Goal: Navigation & Orientation: Find specific page/section

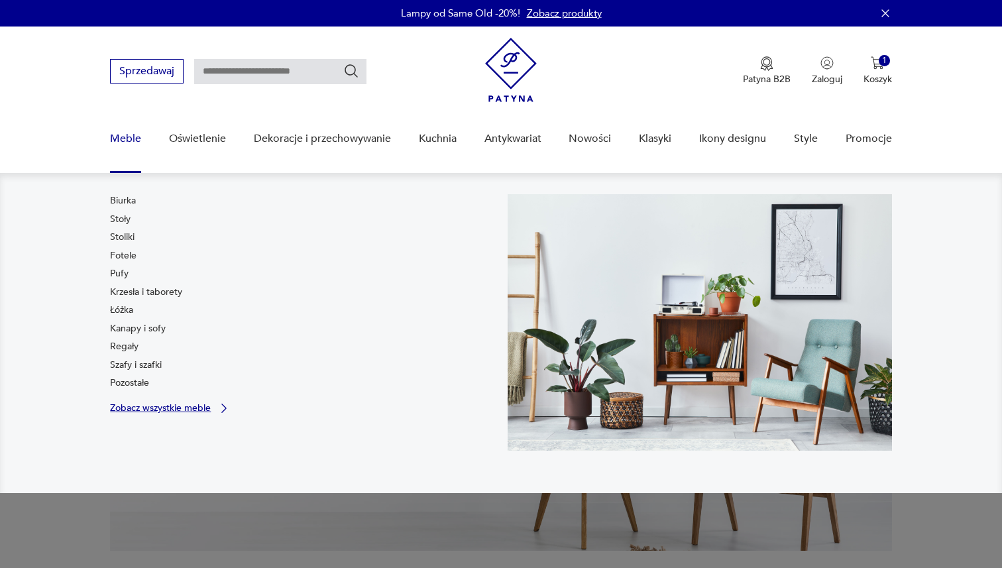
click at [180, 403] on p "Zobacz wszystkie meble" at bounding box center [160, 407] width 101 height 9
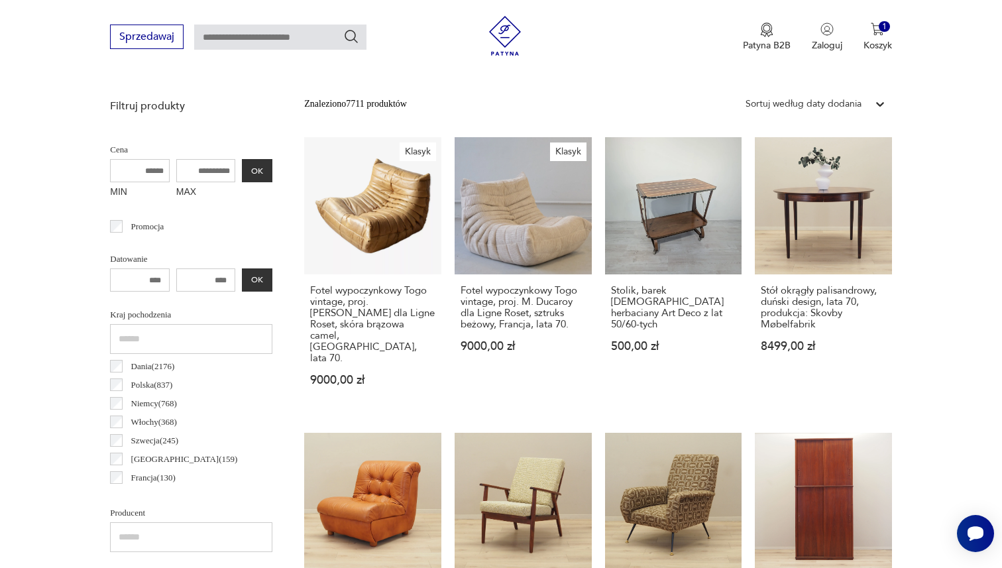
scroll to position [450, 0]
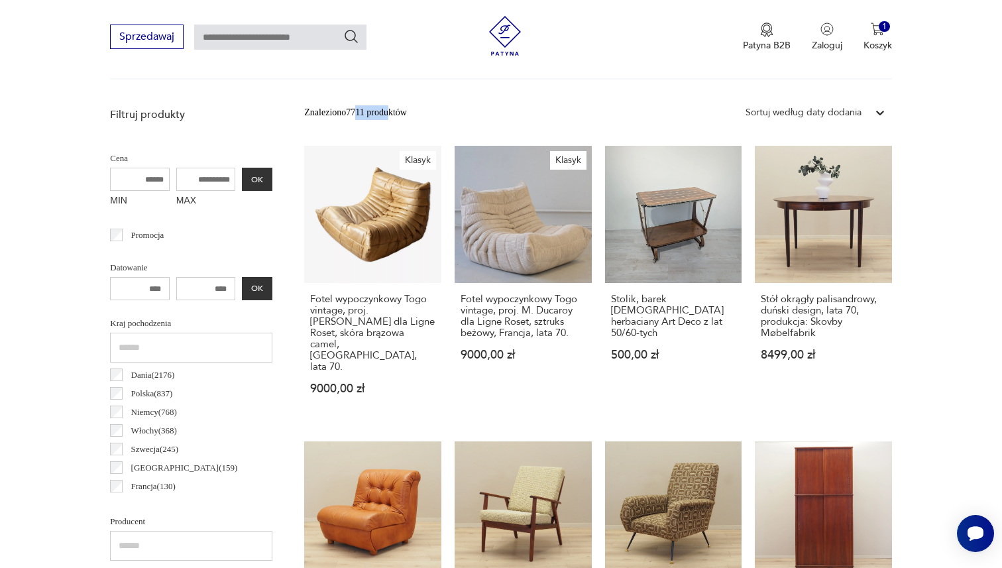
drag, startPoint x: 399, startPoint y: 111, endPoint x: 359, endPoint y: 112, distance: 40.4
click at [359, 112] on div "Znaleziono 7711 produktów" at bounding box center [355, 112] width 103 height 15
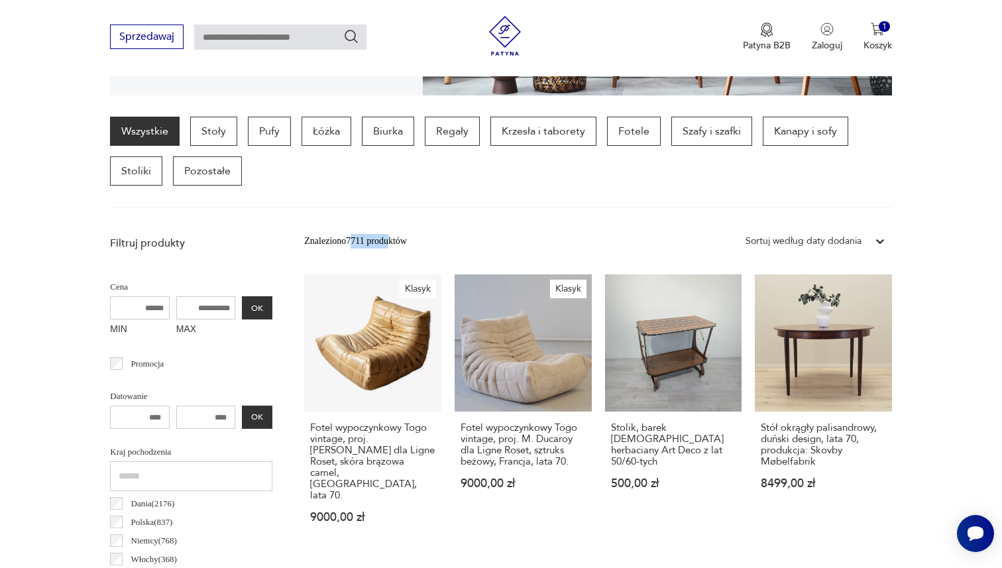
scroll to position [293, 0]
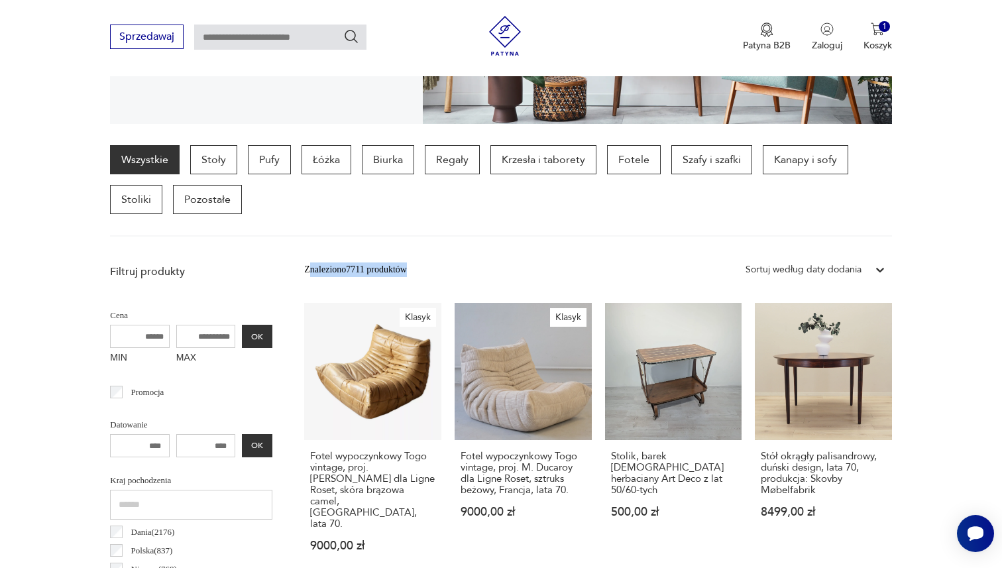
drag, startPoint x: 434, startPoint y: 269, endPoint x: 309, endPoint y: 267, distance: 124.6
click at [309, 267] on div "Znaleziono 7711 produktów Filtruj Sortuj według daty dodania Sortuj według daty…" at bounding box center [597, 270] width 587 height 24
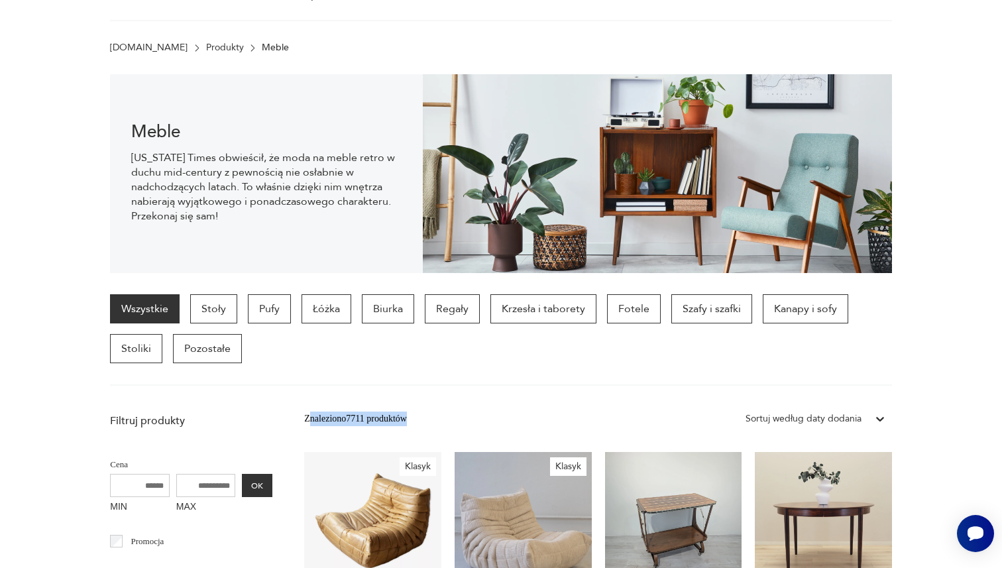
scroll to position [106, 0]
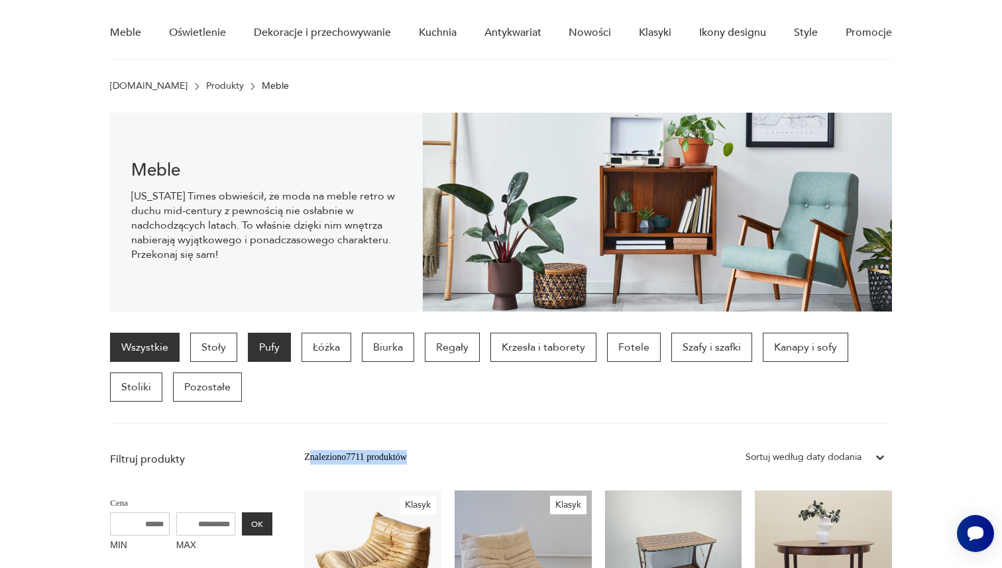
click at [274, 341] on p "Pufy" at bounding box center [269, 347] width 43 height 29
